Goal: Task Accomplishment & Management: Use online tool/utility

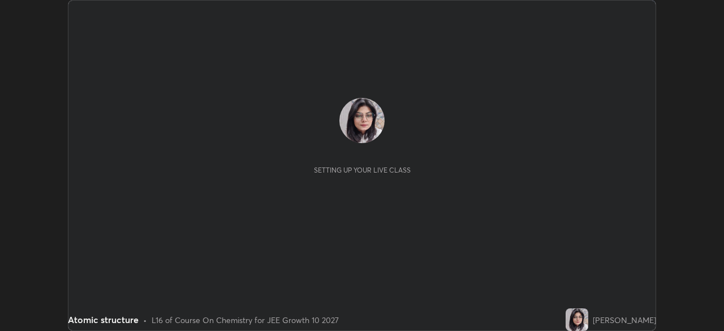
scroll to position [331, 724]
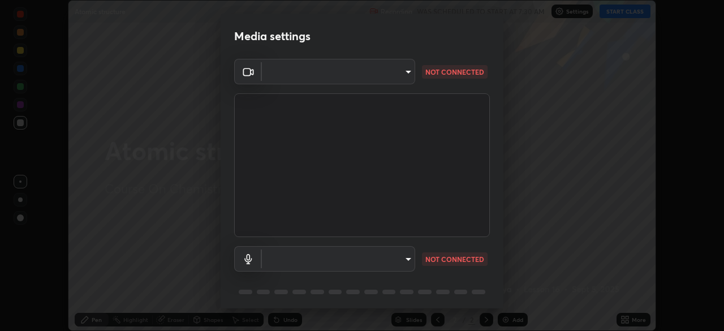
type input "b45de7ee0fa5affbd86f381d9850d11959442b20ac23425cf08cd12c60232317"
type input "communications"
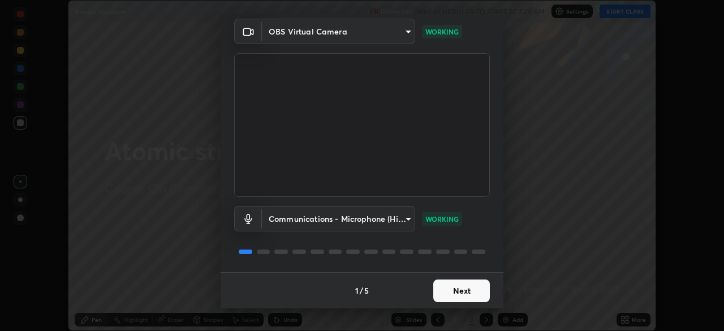
click at [457, 298] on button "Next" at bounding box center [461, 291] width 57 height 23
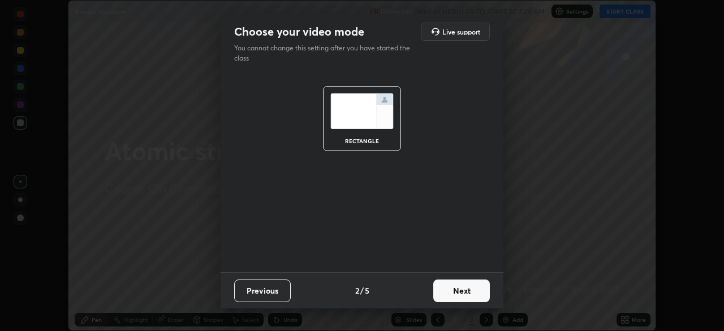
scroll to position [0, 0]
click at [462, 297] on button "Next" at bounding box center [461, 291] width 57 height 23
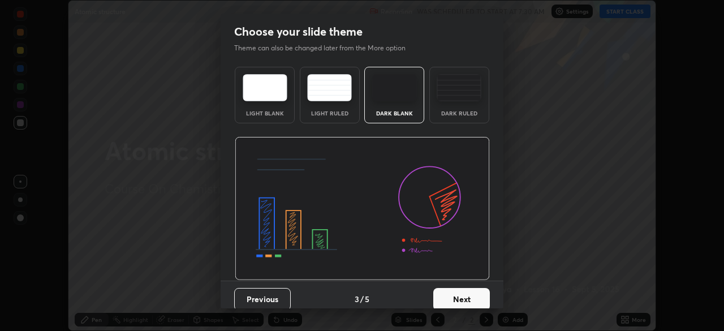
scroll to position [8, 0]
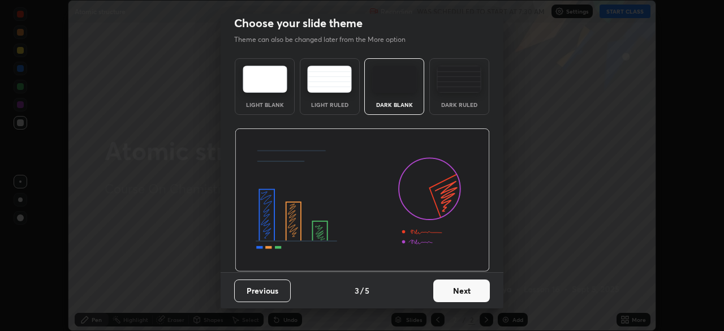
click at [456, 297] on button "Next" at bounding box center [461, 291] width 57 height 23
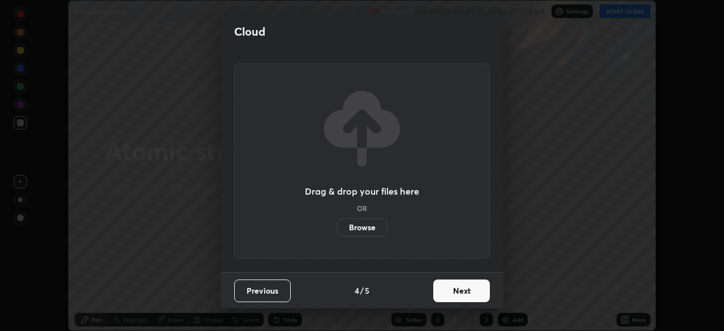
click at [456, 298] on button "Next" at bounding box center [461, 291] width 57 height 23
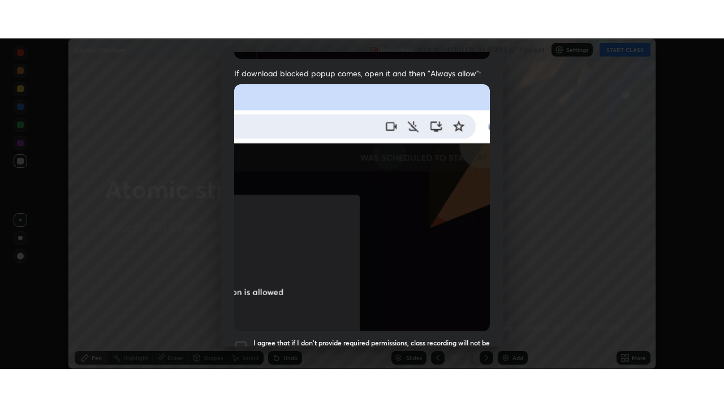
scroll to position [271, 0]
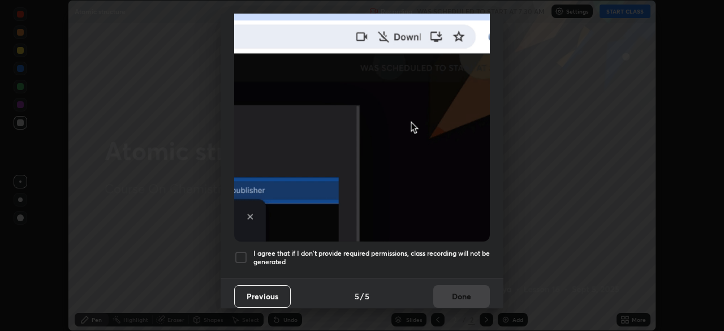
click at [244, 253] on div at bounding box center [241, 258] width 14 height 14
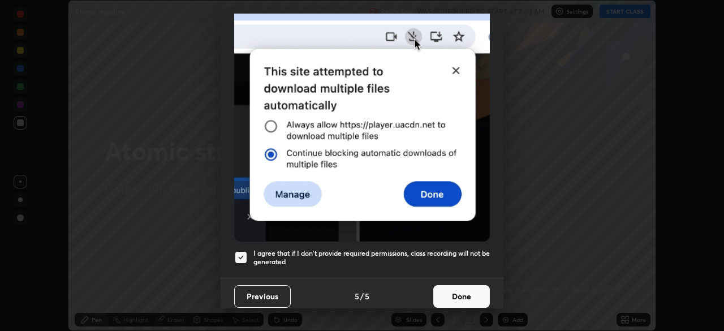
click at [455, 293] on button "Done" at bounding box center [461, 296] width 57 height 23
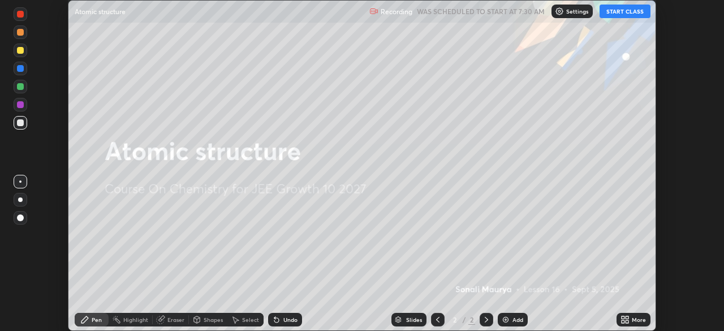
click at [624, 13] on button "START CLASS" at bounding box center [625, 12] width 51 height 14
click at [639, 320] on div "More" at bounding box center [639, 320] width 14 height 6
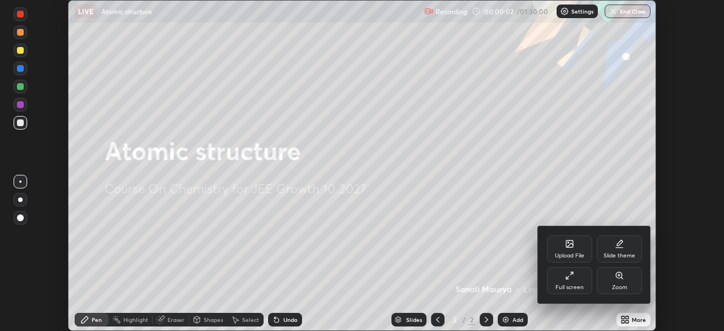
click at [571, 275] on icon at bounding box center [569, 275] width 9 height 9
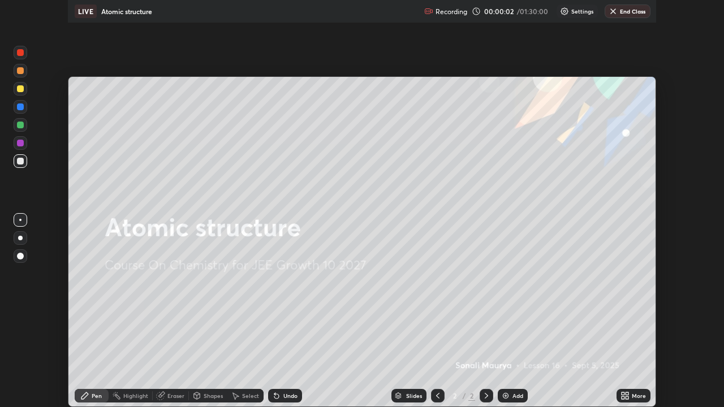
scroll to position [407, 724]
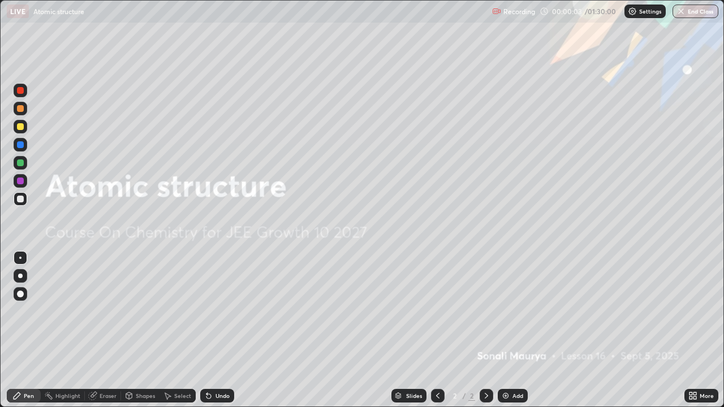
click at [508, 330] on img at bounding box center [505, 396] width 9 height 9
